Goal: Information Seeking & Learning: Check status

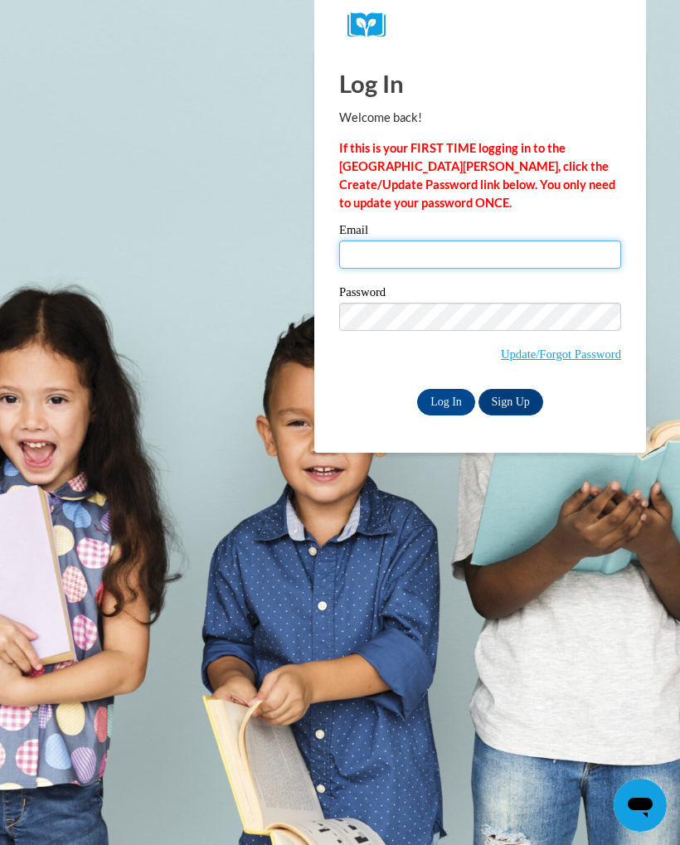
click at [490, 263] on input "Email" at bounding box center [480, 255] width 282 height 28
type input "faithfrisco@gmail.com"
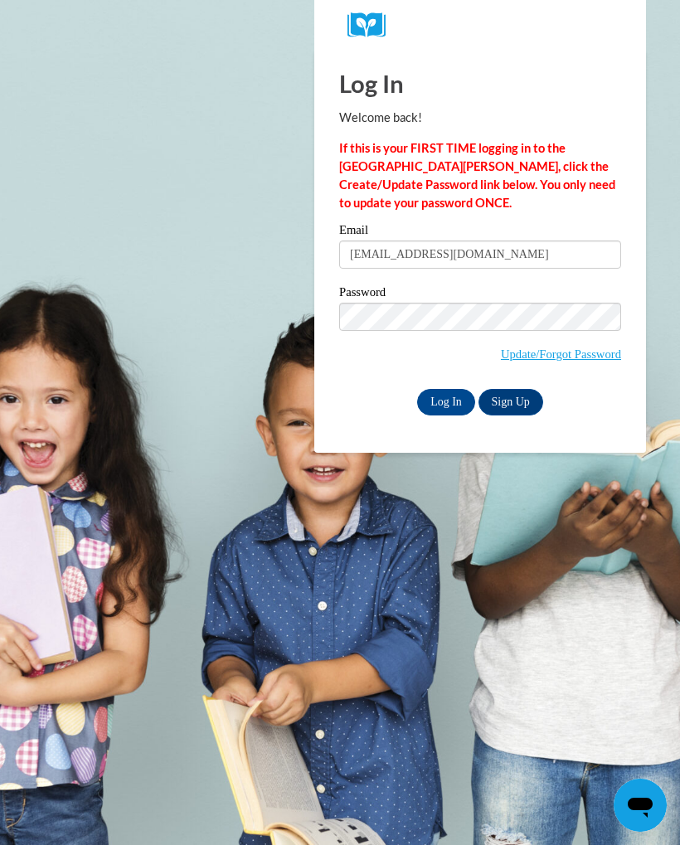
click at [446, 407] on input "Log In" at bounding box center [446, 402] width 58 height 27
click at [446, 397] on input "Log In" at bounding box center [446, 402] width 58 height 27
click at [441, 403] on input "Log In" at bounding box center [446, 402] width 58 height 27
click at [430, 396] on input "Log In" at bounding box center [446, 402] width 58 height 27
click at [442, 410] on input "Log In" at bounding box center [446, 402] width 58 height 27
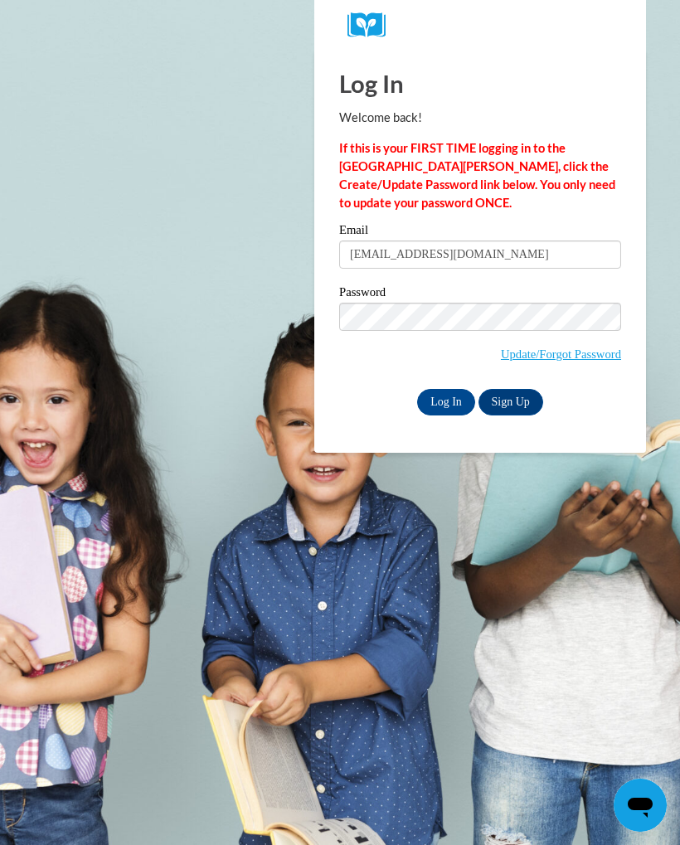
click at [459, 400] on input "Log In" at bounding box center [446, 402] width 58 height 27
click at [452, 412] on input "Log In" at bounding box center [446, 402] width 58 height 27
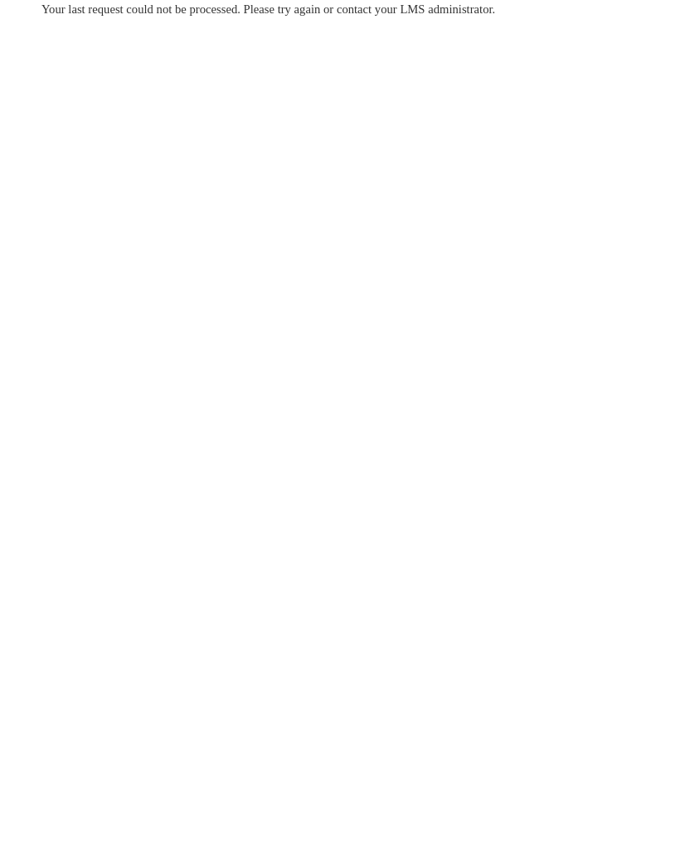
click at [451, 405] on body "Your last request could not be processed. Please try again or contact your LMS …" at bounding box center [340, 422] width 680 height 845
